Goal: Navigation & Orientation: Understand site structure

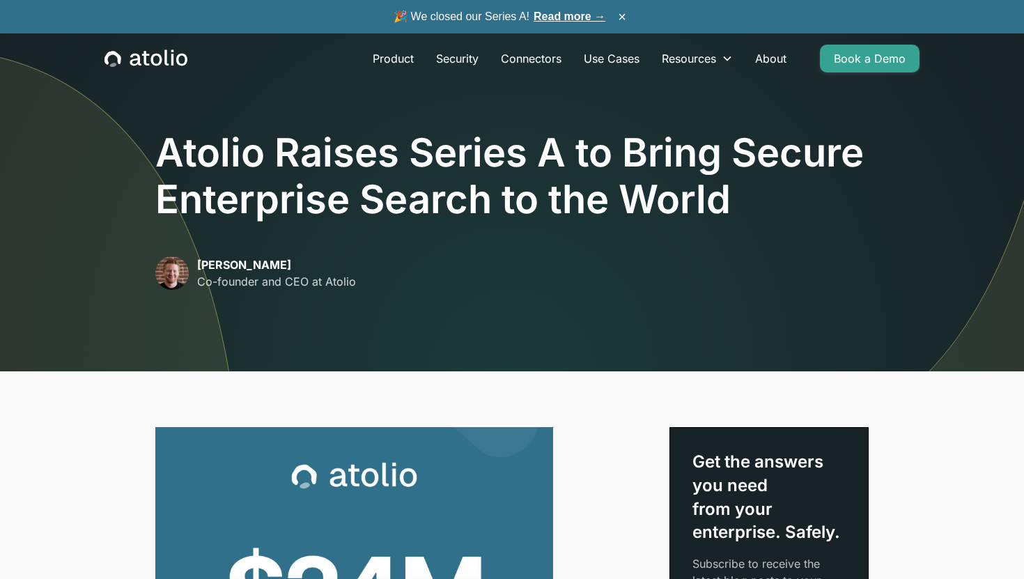
click at [397, 190] on h1 "Atolio Raises Series A to Bring Secure Enterprise Search to the World" at bounding box center [512, 176] width 714 height 93
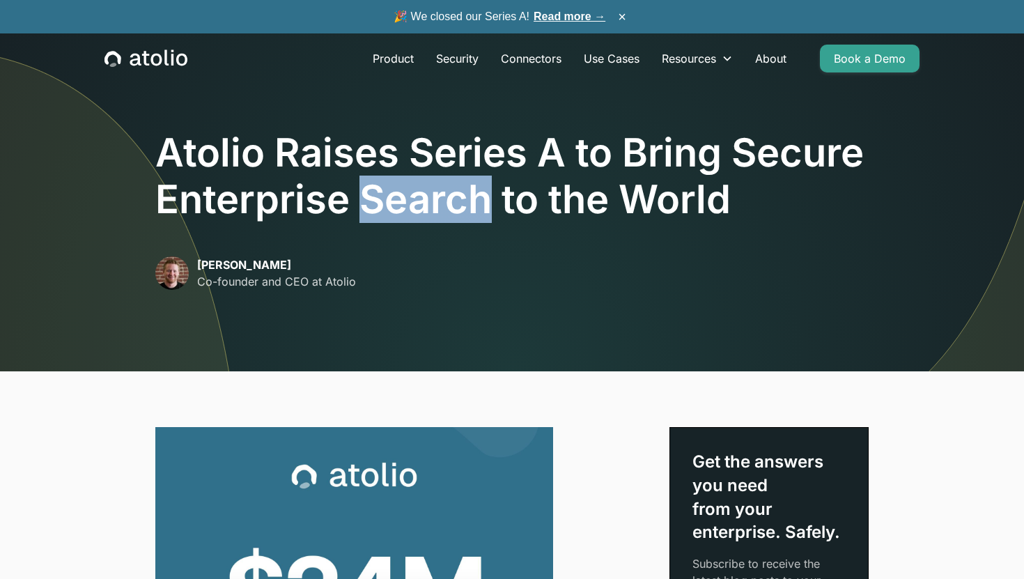
click at [397, 190] on h1 "Atolio Raises Series A to Bring Secure Enterprise Search to the World" at bounding box center [512, 176] width 714 height 93
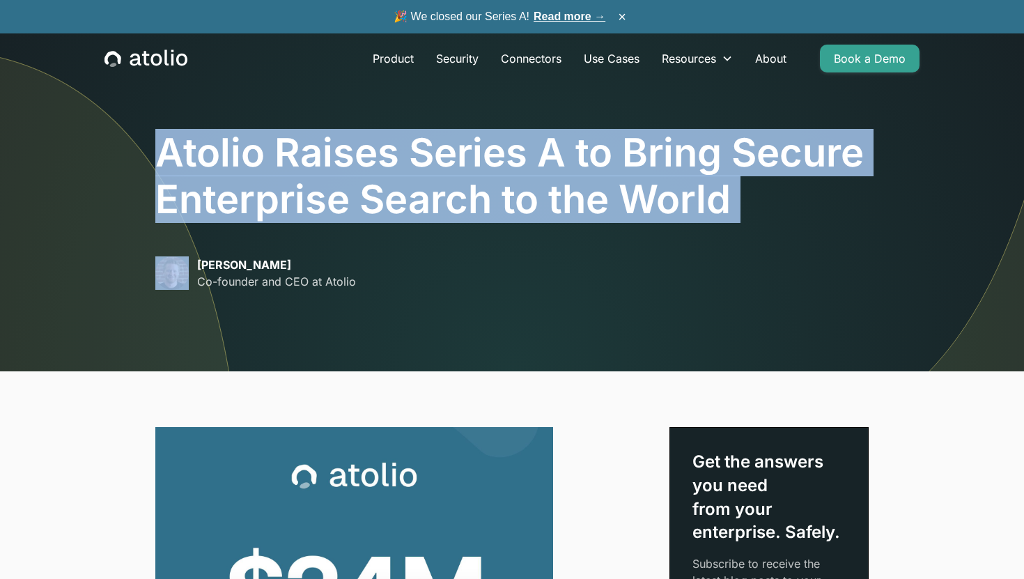
click at [397, 190] on h1 "Atolio Raises Series A to Bring Secure Enterprise Search to the World" at bounding box center [512, 176] width 714 height 93
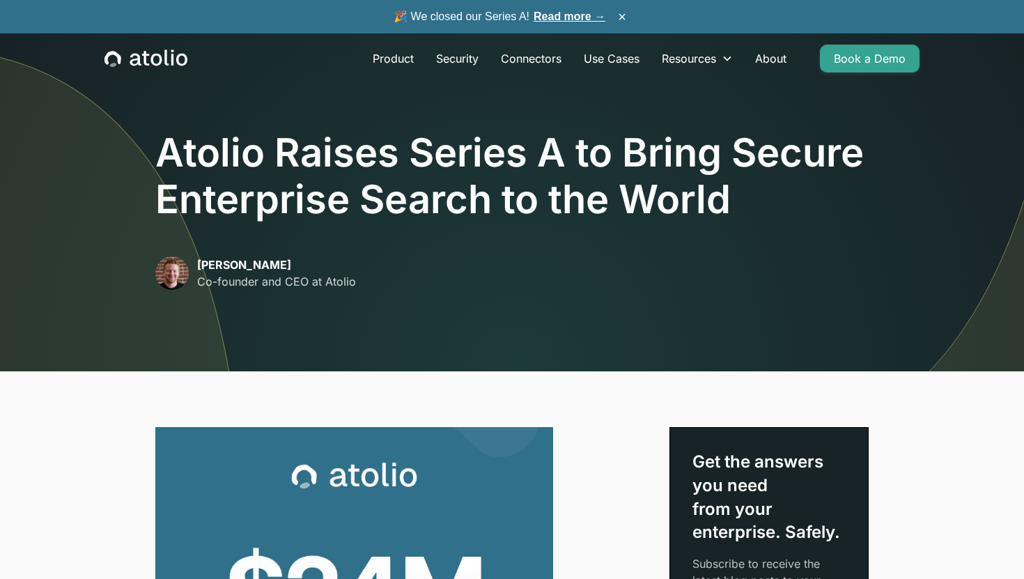
click at [151, 47] on div "Product Security Connectors Use Cases Resources Blog Podcast Case Studies Docum…" at bounding box center [512, 58] width 849 height 50
click at [151, 61] on icon "home" at bounding box center [146, 58] width 83 height 18
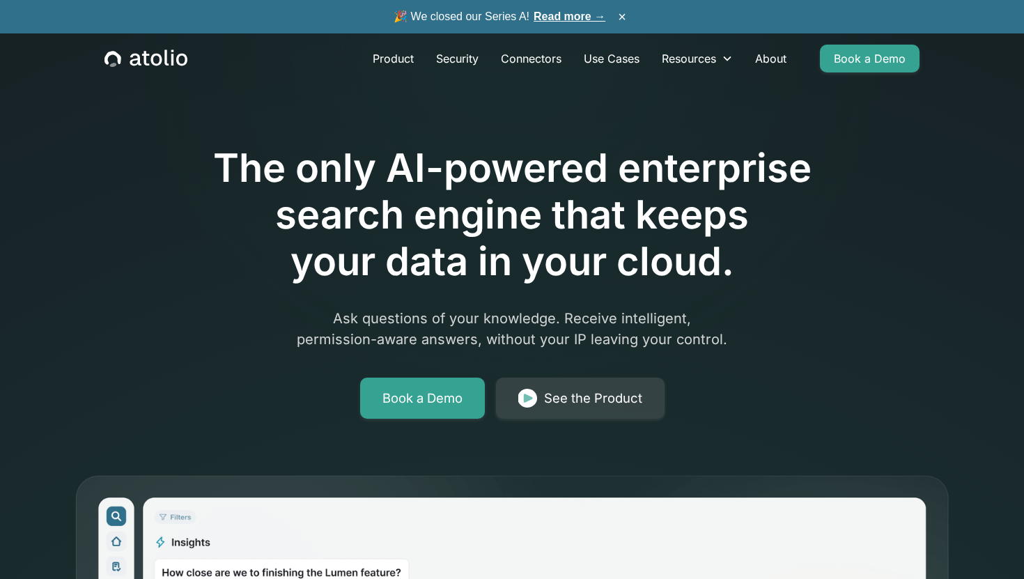
click at [495, 184] on h1 "The only AI-powered enterprise search engine that keeps your data in your cloud." at bounding box center [512, 215] width 714 height 141
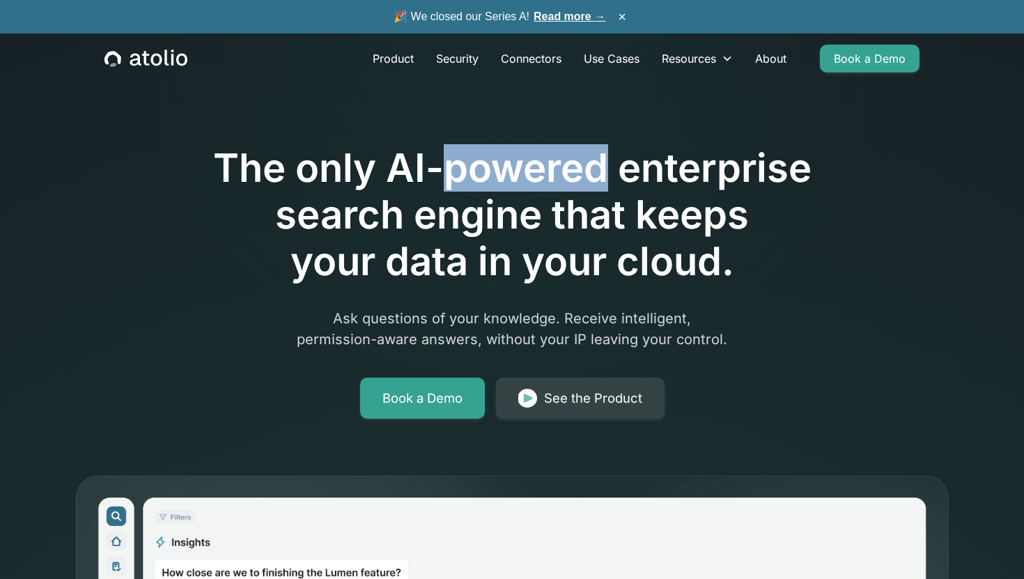
click at [495, 184] on h1 "The only AI-powered enterprise search engine that keeps your data in your cloud." at bounding box center [512, 215] width 714 height 141
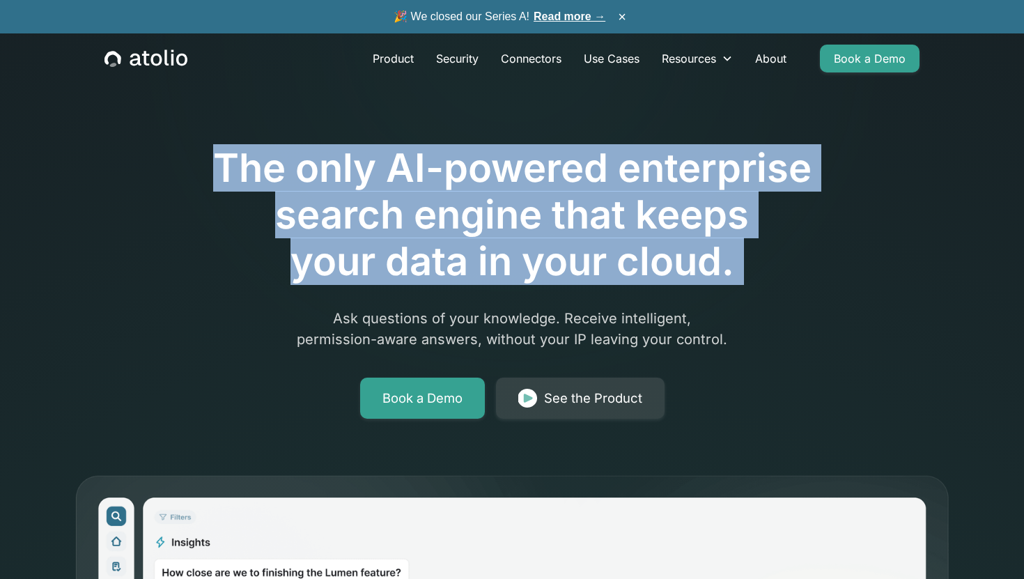
click at [479, 215] on h1 "The only AI-powered enterprise search engine that keeps your data in your cloud." at bounding box center [512, 215] width 714 height 141
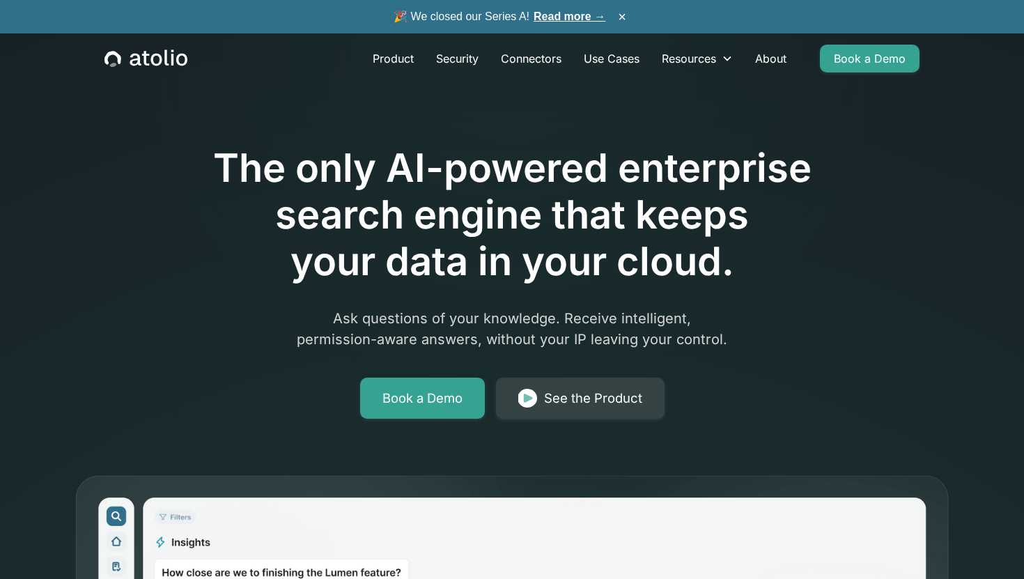
click at [479, 215] on h1 "The only AI-powered enterprise search engine that keeps your data in your cloud." at bounding box center [512, 215] width 714 height 141
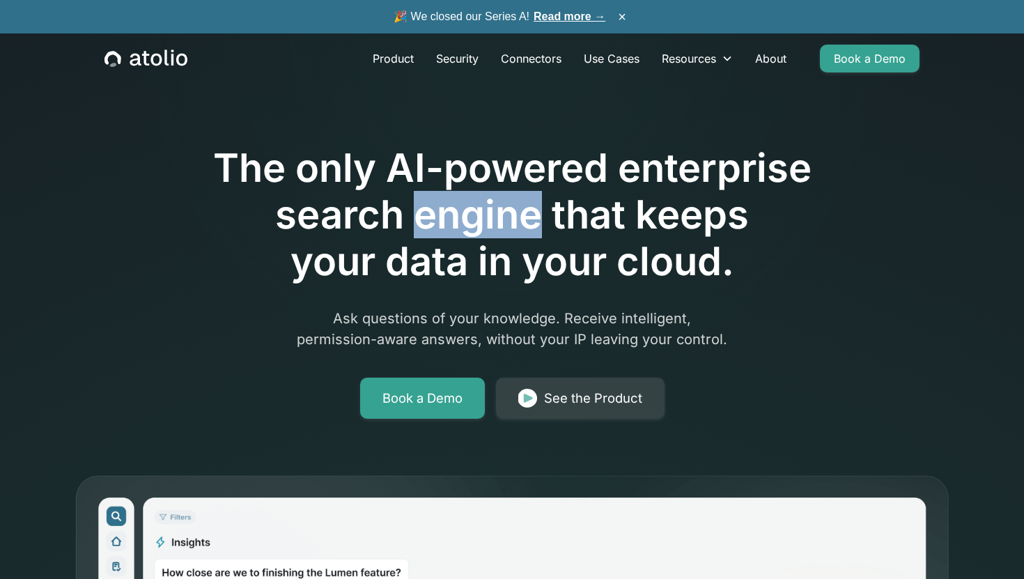
click at [431, 265] on h1 "The only AI-powered enterprise search engine that keeps your data in your cloud." at bounding box center [512, 215] width 714 height 141
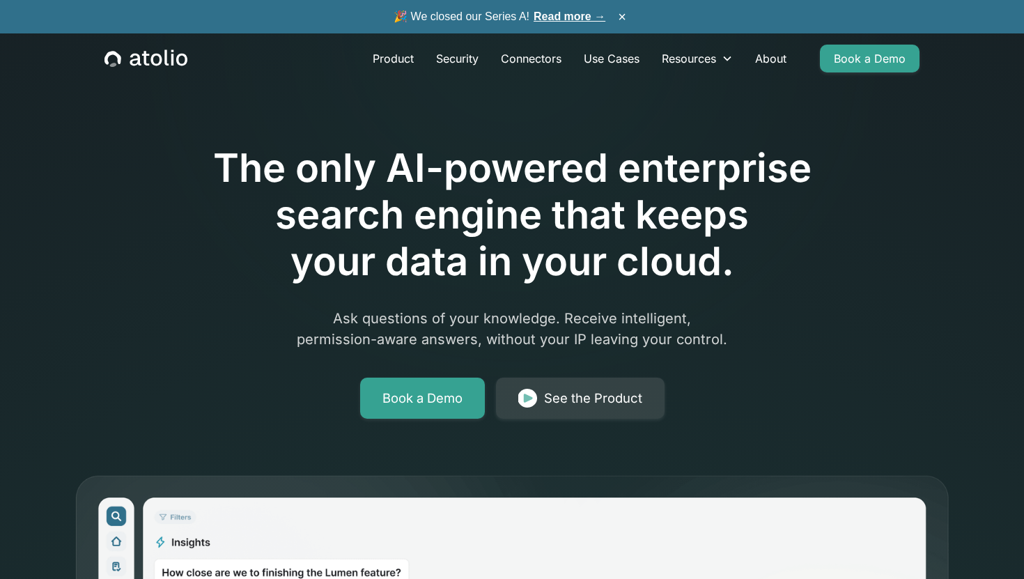
click at [431, 265] on h1 "The only AI-powered enterprise search engine that keeps your data in your cloud." at bounding box center [512, 215] width 714 height 141
click at [315, 209] on h1 "The only AI-powered enterprise search engine that keeps your data in your cloud." at bounding box center [512, 215] width 714 height 141
click at [189, 243] on h1 "The only AI-powered enterprise search engine that keeps your data in your cloud." at bounding box center [512, 215] width 714 height 141
click at [392, 57] on link "Product" at bounding box center [393, 59] width 63 height 28
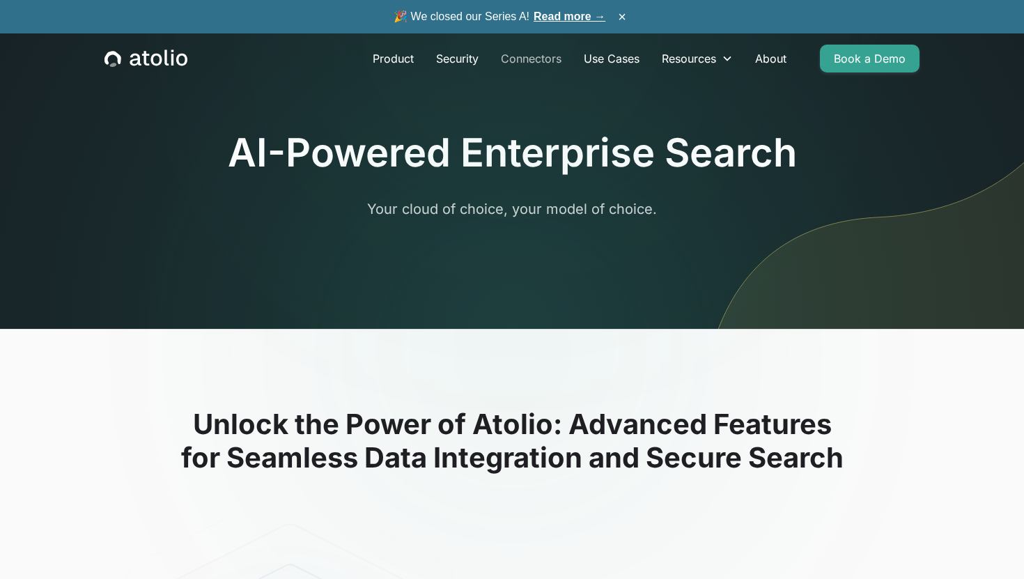
click at [520, 59] on link "Connectors" at bounding box center [531, 59] width 83 height 28
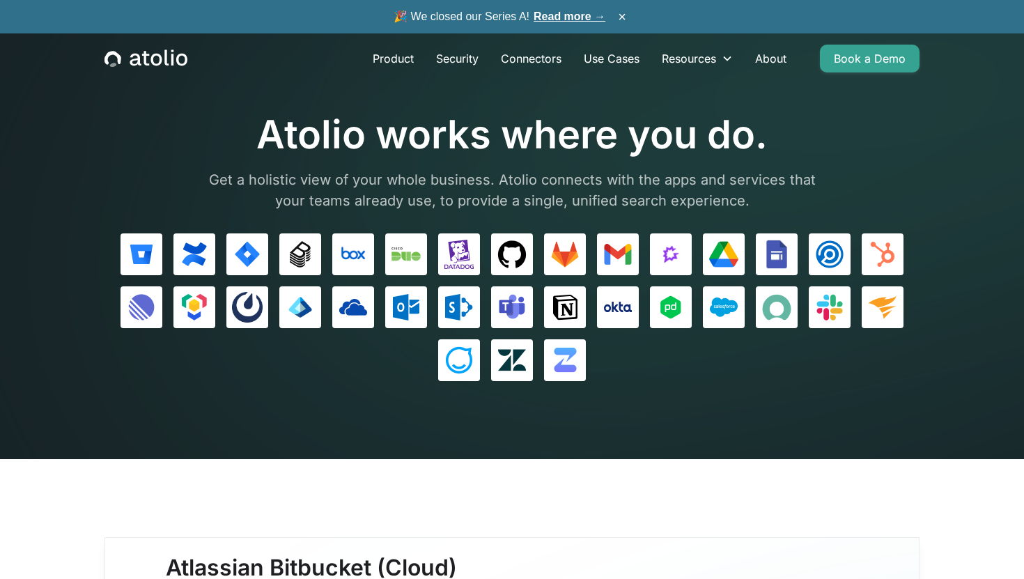
click at [153, 57] on icon "home" at bounding box center [156, 60] width 11 height 13
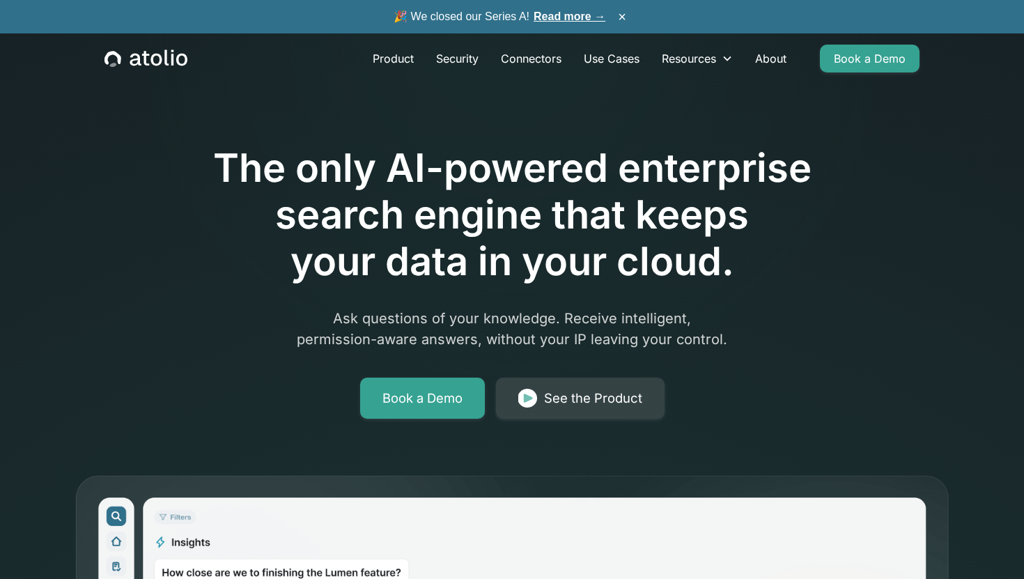
click at [492, 158] on h1 "The only AI-powered enterprise search engine that keeps your data in your cloud." at bounding box center [512, 215] width 714 height 141
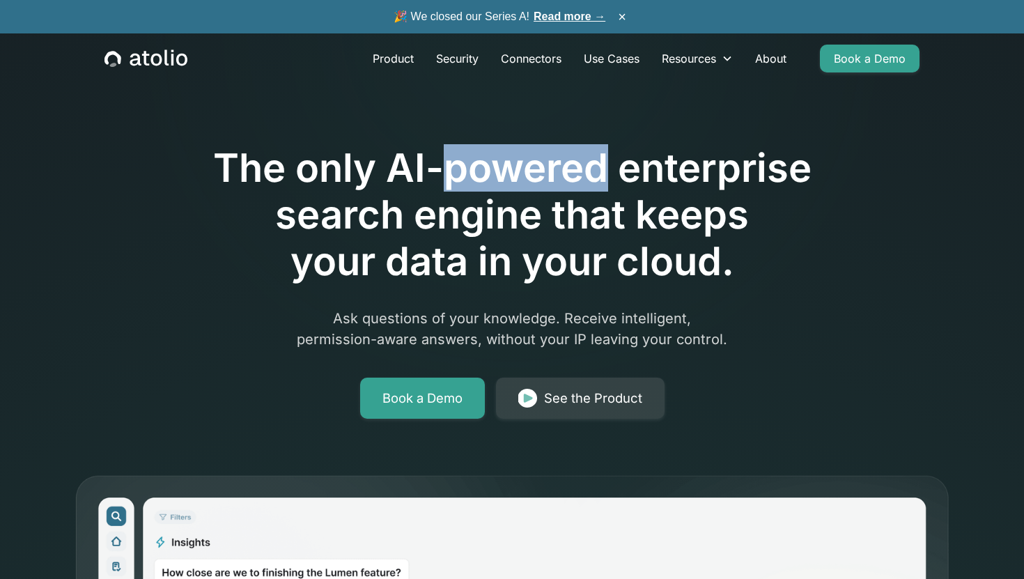
click at [492, 158] on h1 "The only AI-powered enterprise search engine that keeps your data in your cloud." at bounding box center [512, 215] width 714 height 141
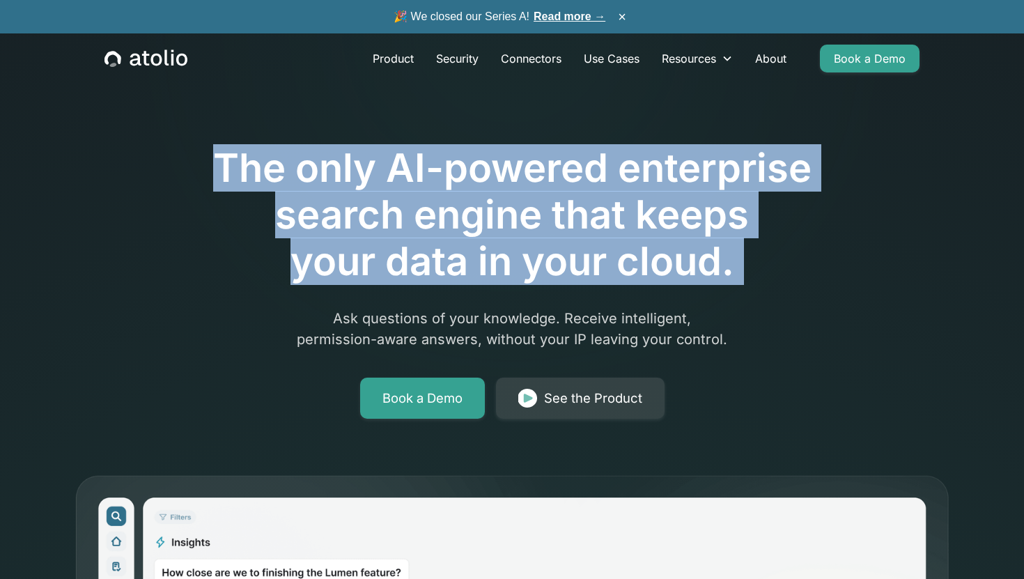
click at [465, 228] on h1 "The only AI-powered enterprise search engine that keeps your data in your cloud." at bounding box center [512, 215] width 714 height 141
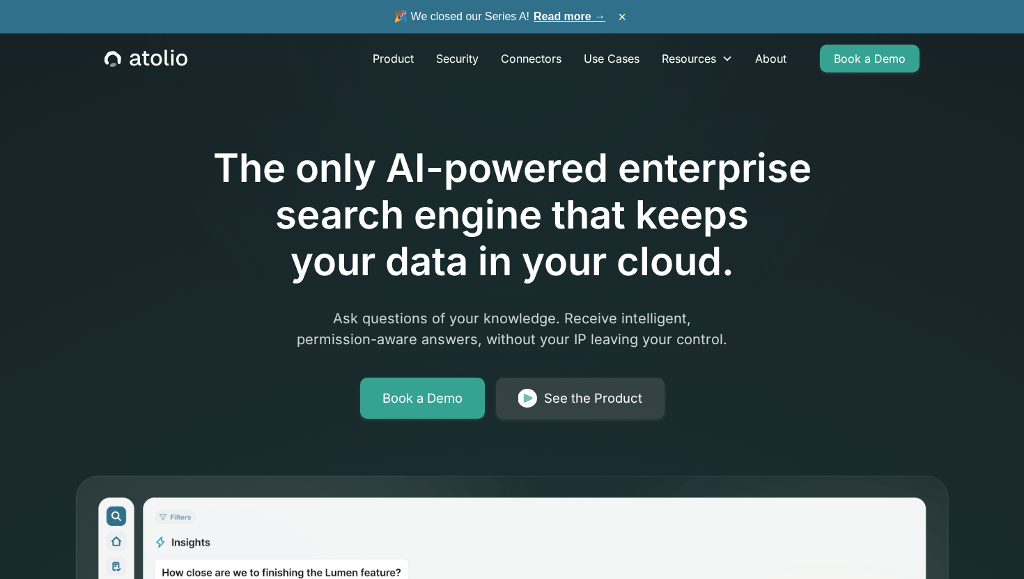
click at [465, 228] on h1 "The only AI-powered enterprise search engine that keeps your data in your cloud." at bounding box center [512, 215] width 714 height 141
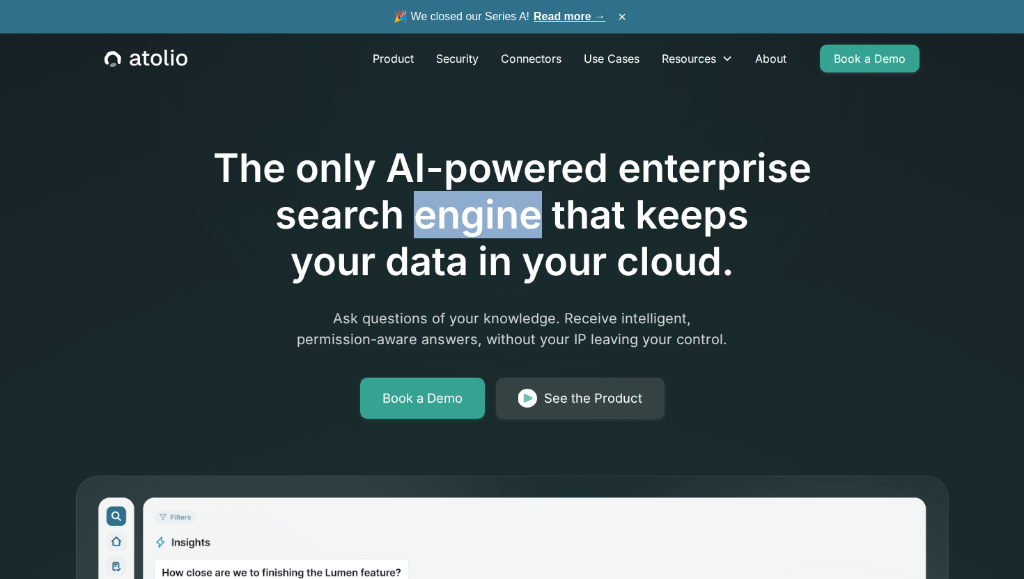
click at [426, 263] on h1 "The only AI-powered enterprise search engine that keeps your data in your cloud." at bounding box center [512, 215] width 714 height 141
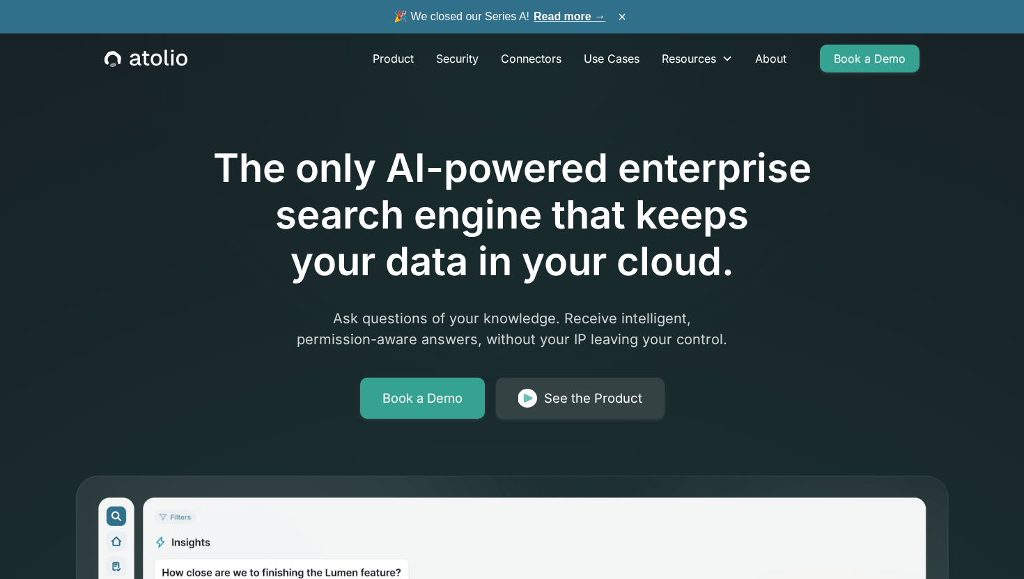
click at [426, 263] on h1 "The only AI-powered enterprise search engine that keeps your data in your cloud." at bounding box center [512, 215] width 714 height 141
click at [340, 208] on h1 "The only AI-powered enterprise search engine that keeps your data in your cloud." at bounding box center [512, 215] width 714 height 141
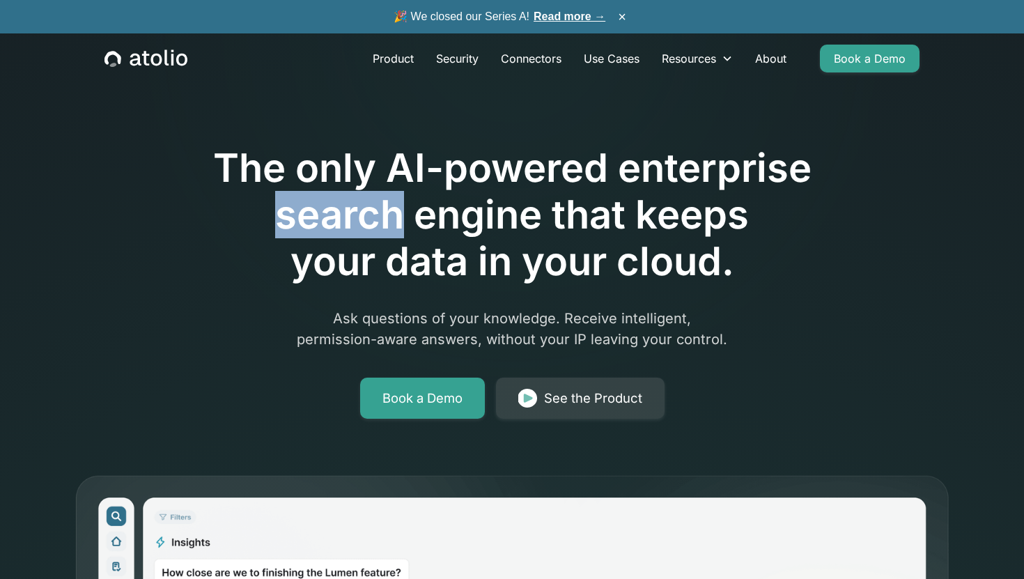
click at [340, 208] on h1 "The only AI-powered enterprise search engine that keeps your data in your cloud." at bounding box center [512, 215] width 714 height 141
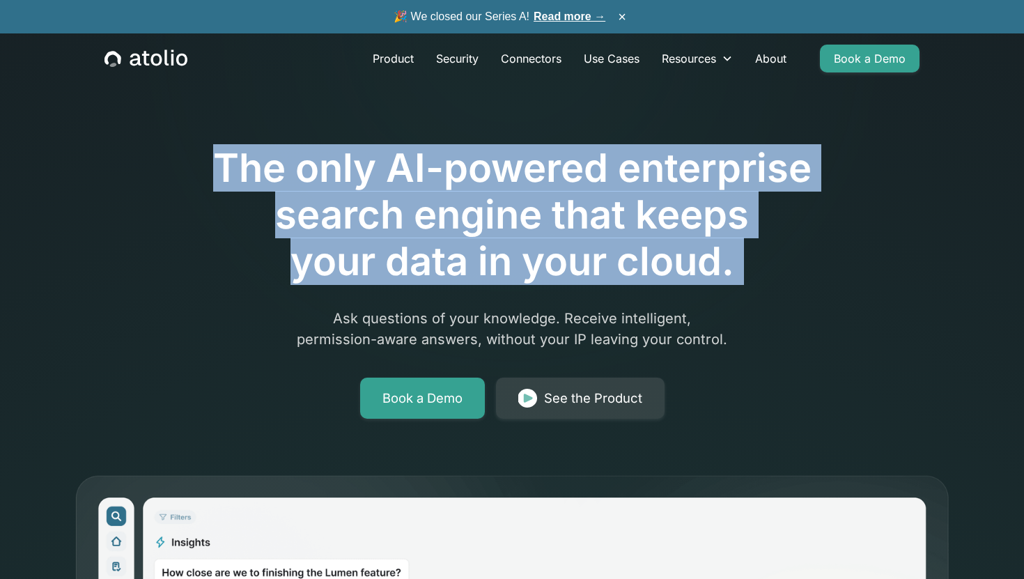
click at [144, 249] on div "The only AI-powered enterprise search engine that keeps your data in your cloud…" at bounding box center [512, 510] width 892 height 886
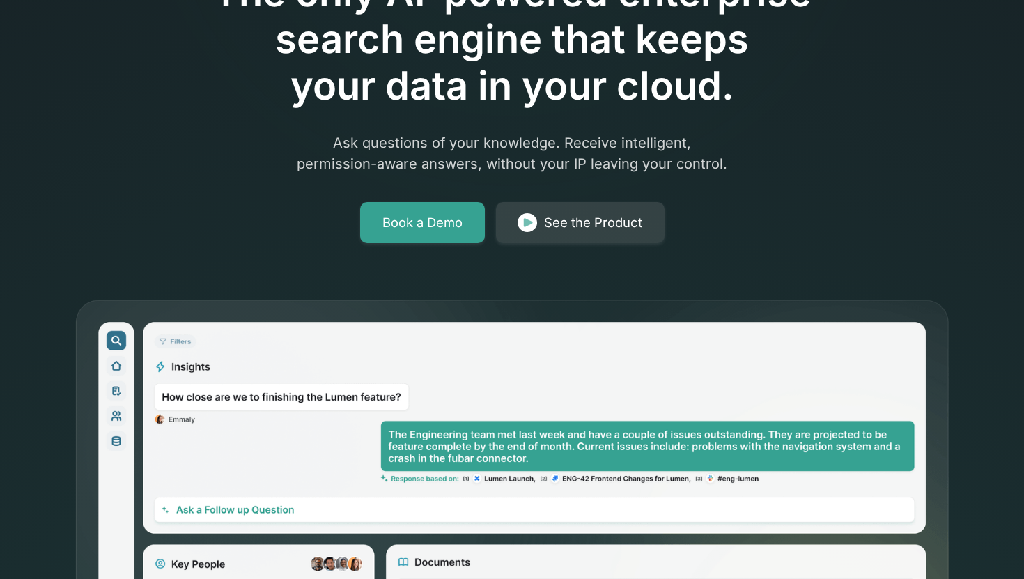
scroll to position [574, 0]
